Goal: Find specific page/section: Find specific page/section

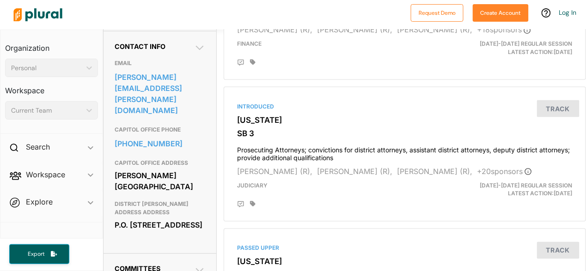
scroll to position [290, 0]
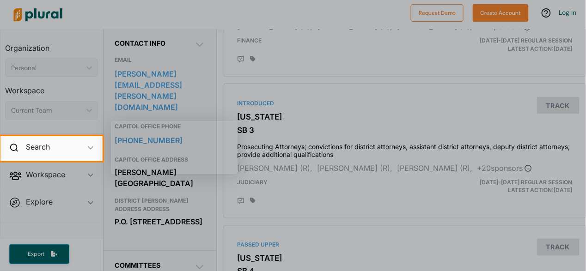
click at [329, 207] on div at bounding box center [293, 216] width 586 height 110
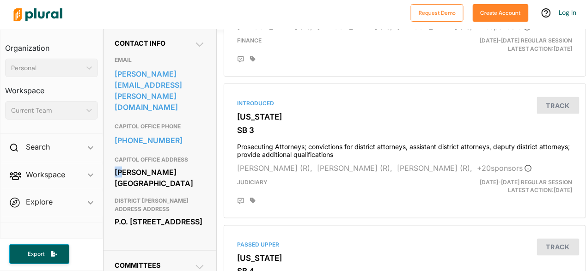
drag, startPoint x: 114, startPoint y: 163, endPoint x: 125, endPoint y: 167, distance: 11.3
click at [125, 167] on div "[PERSON_NAME][GEOGRAPHIC_DATA]" at bounding box center [160, 177] width 91 height 25
click at [186, 190] on div "[PERSON_NAME][GEOGRAPHIC_DATA]" at bounding box center [160, 177] width 91 height 25
click at [115, 226] on div "P.O. [STREET_ADDRESS]" at bounding box center [160, 222] width 91 height 14
drag, startPoint x: 116, startPoint y: 227, endPoint x: 184, endPoint y: 238, distance: 68.4
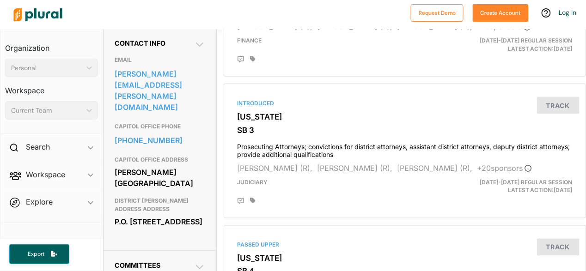
click at [184, 229] on div "P.O. [STREET_ADDRESS]" at bounding box center [160, 222] width 91 height 14
click at [344, 25] on div at bounding box center [207, 15] width 397 height 32
click at [196, 50] on icon at bounding box center [199, 44] width 11 height 11
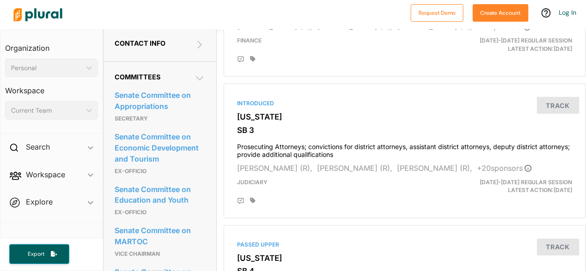
click at [196, 50] on icon at bounding box center [199, 44] width 11 height 11
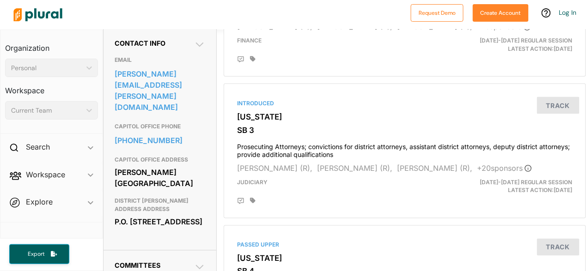
click at [154, 14] on div at bounding box center [207, 15] width 397 height 32
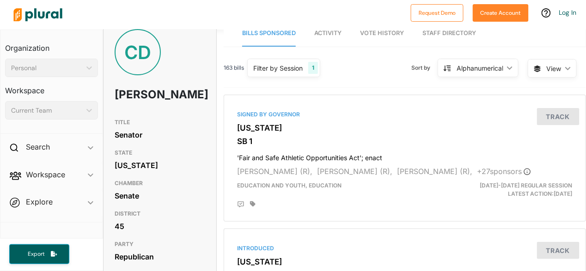
scroll to position [0, 0]
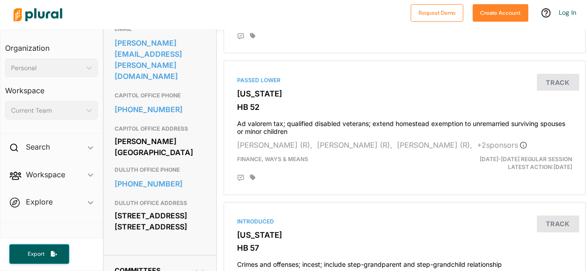
scroll to position [329, 0]
